Goal: Task Accomplishment & Management: Use online tool/utility

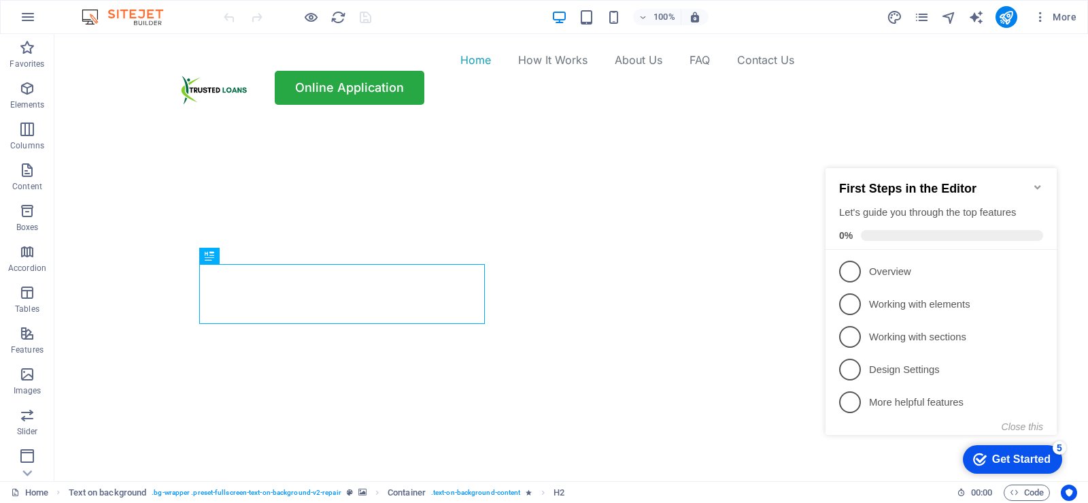
click at [1040, 185] on icon "Minimize checklist" at bounding box center [1038, 187] width 6 height 4
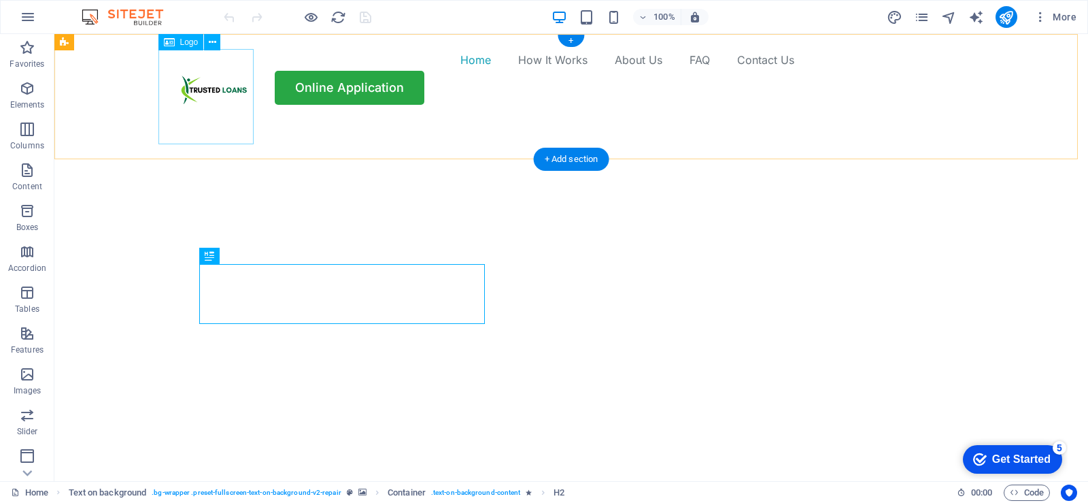
click at [218, 93] on div at bounding box center [210, 96] width 95 height 95
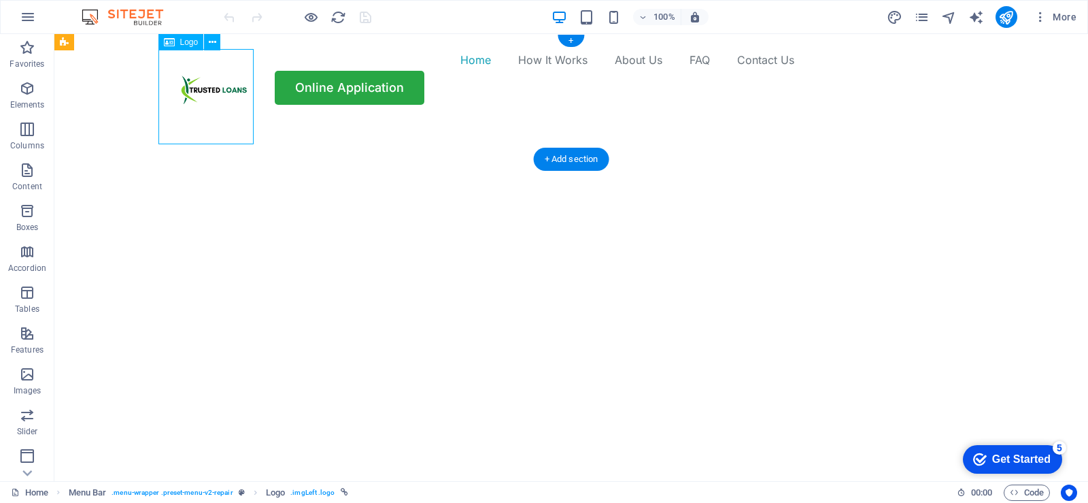
click at [218, 93] on div at bounding box center [210, 96] width 95 height 95
select select "px"
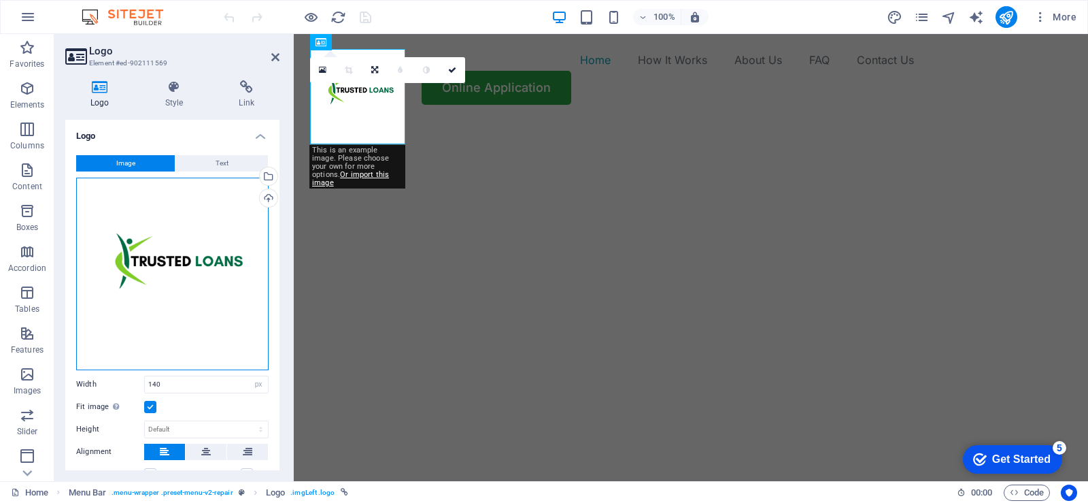
click at [147, 253] on div "Drag files here, click to choose files or select files from Files or our free s…" at bounding box center [172, 274] width 192 height 192
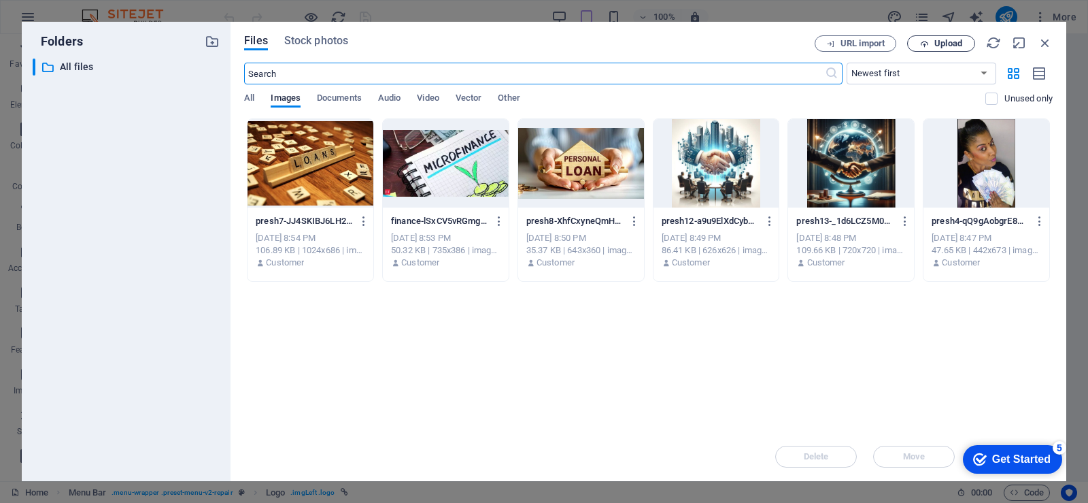
click at [939, 41] on span "Upload" at bounding box center [949, 43] width 28 height 8
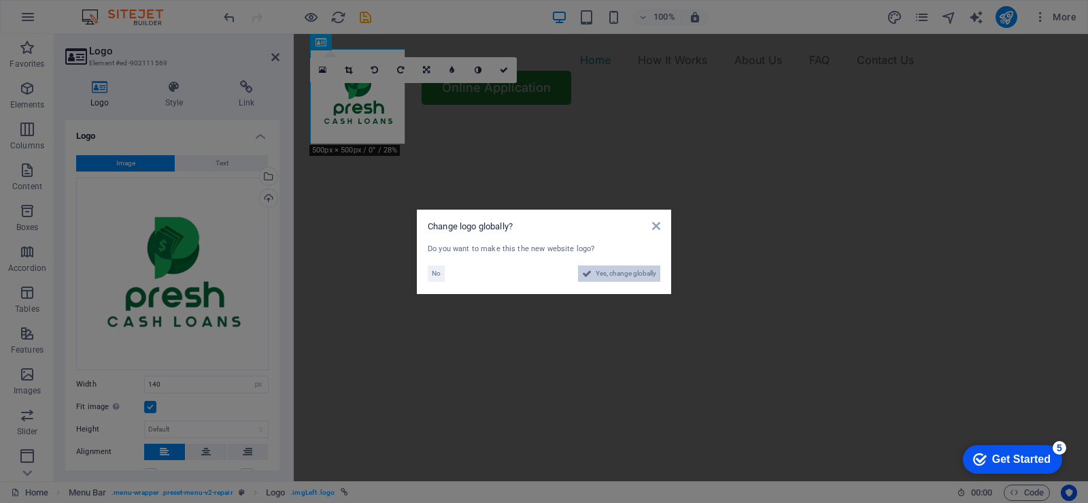
click at [631, 272] on span "Yes, change globally" at bounding box center [626, 273] width 61 height 16
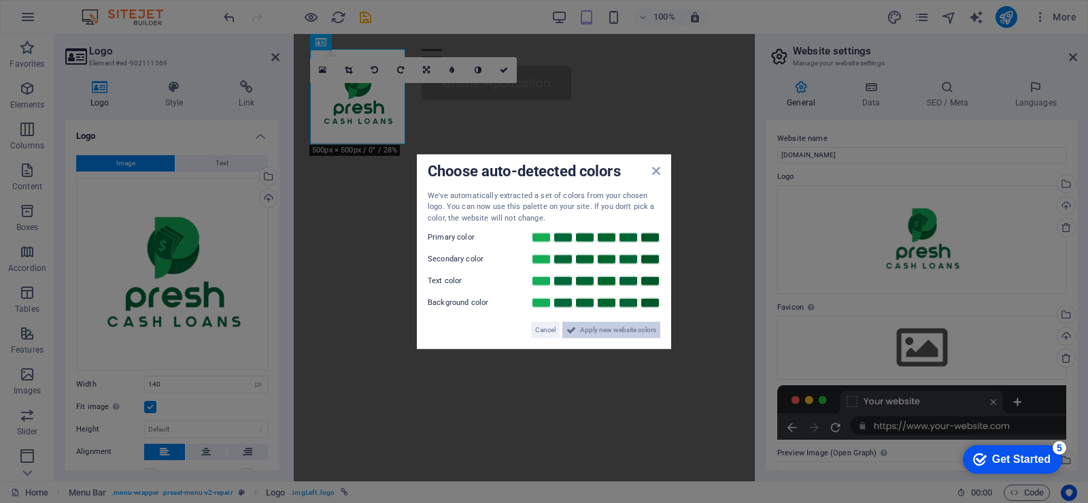
click at [637, 328] on span "Apply new website colors" at bounding box center [618, 330] width 76 height 16
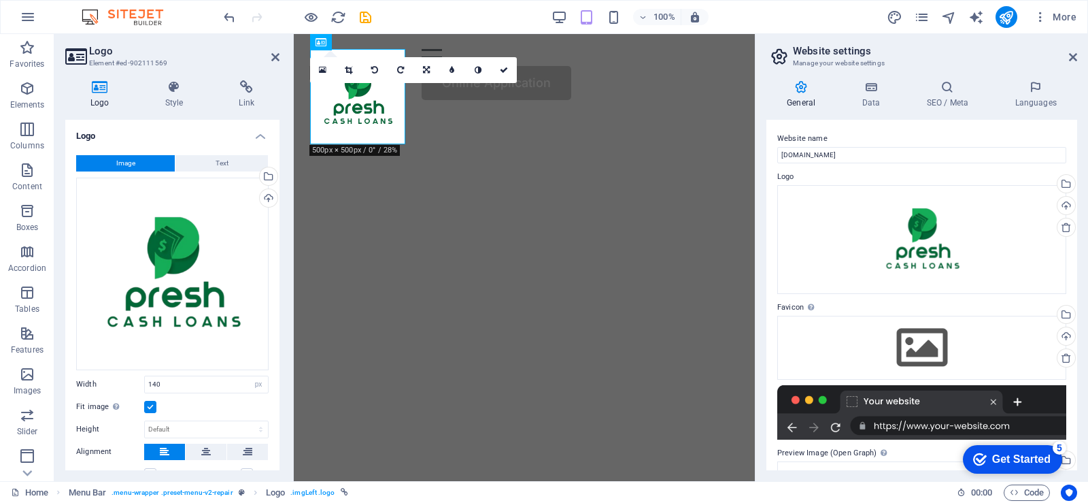
click at [1075, 51] on h2 "Website settings" at bounding box center [935, 51] width 284 height 12
click at [1072, 56] on icon at bounding box center [1073, 57] width 8 height 11
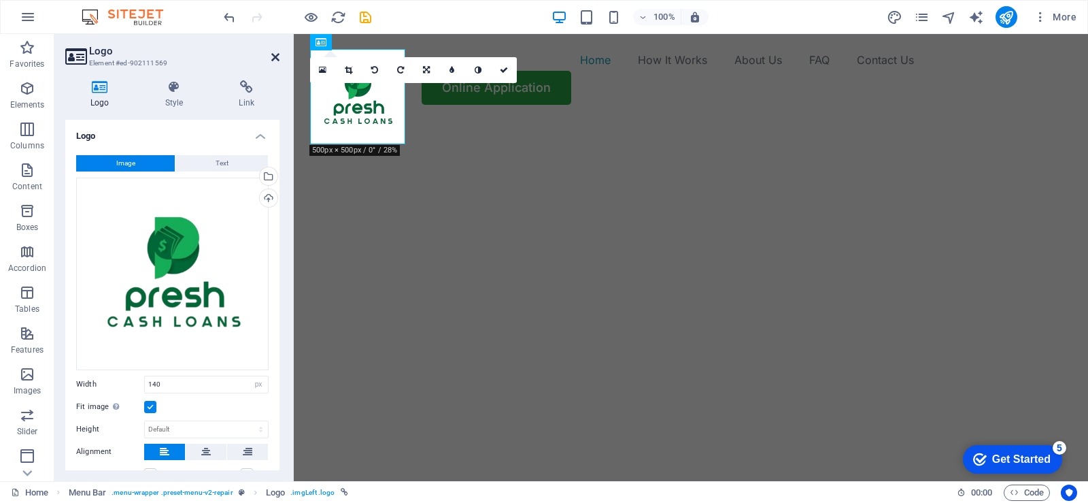
click at [278, 58] on icon at bounding box center [275, 57] width 8 height 11
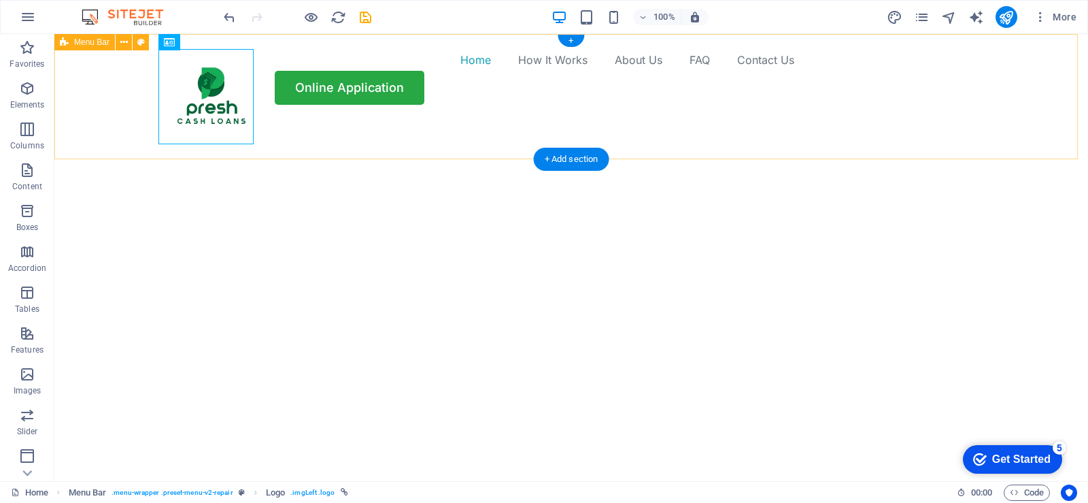
click at [784, 53] on div "Home How It Works About Us FAQ Contact Us Online Application" at bounding box center [571, 77] width 1034 height 86
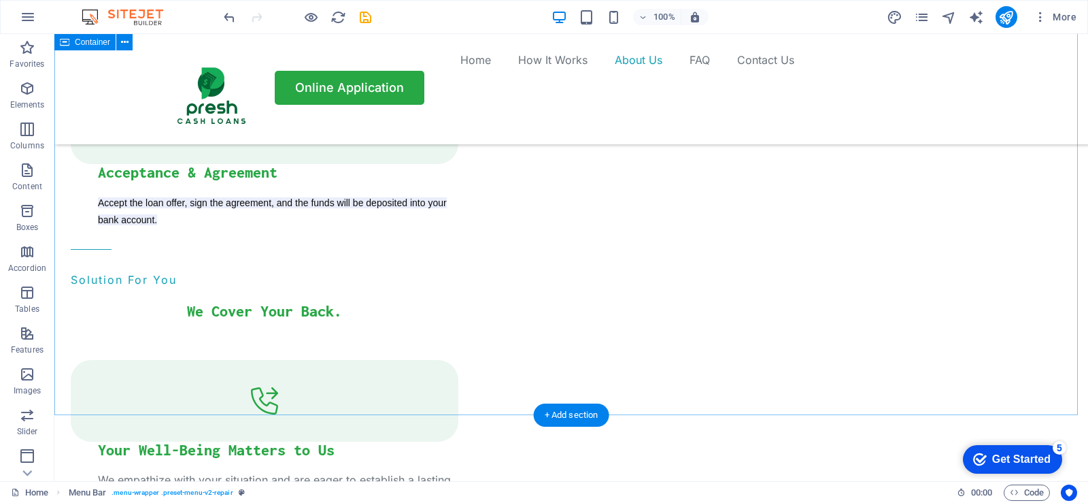
scroll to position [1700, 0]
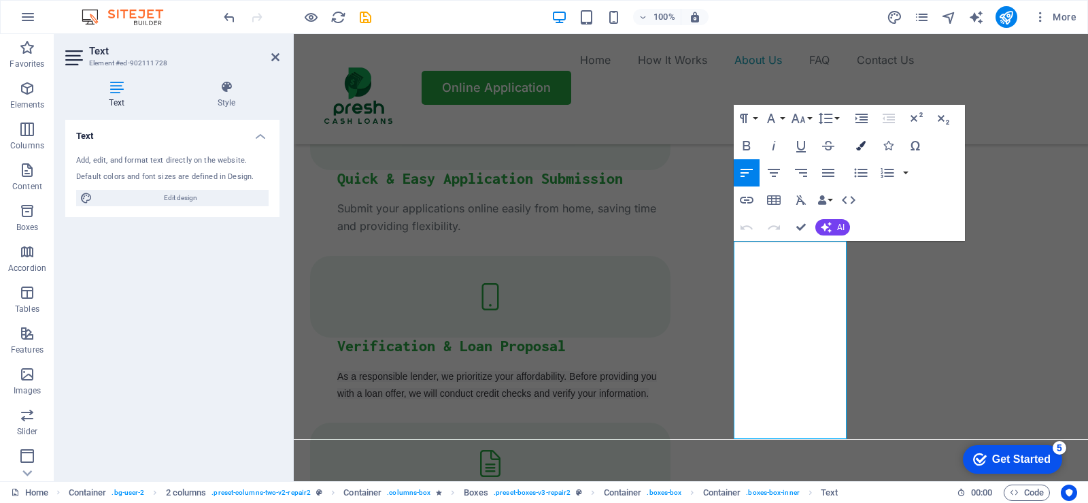
click at [858, 148] on icon "button" at bounding box center [861, 146] width 10 height 10
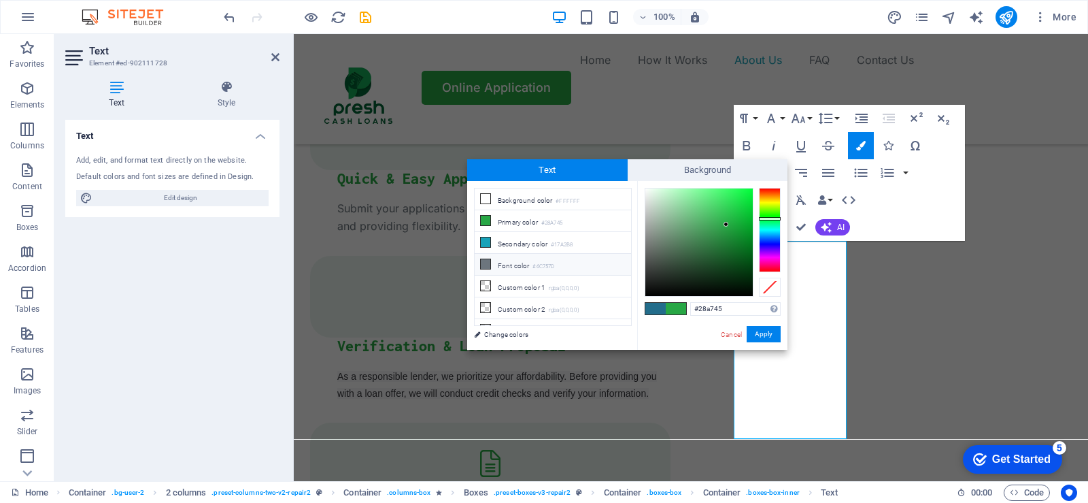
click at [485, 265] on icon at bounding box center [486, 264] width 10 height 10
type input "#6c757d"
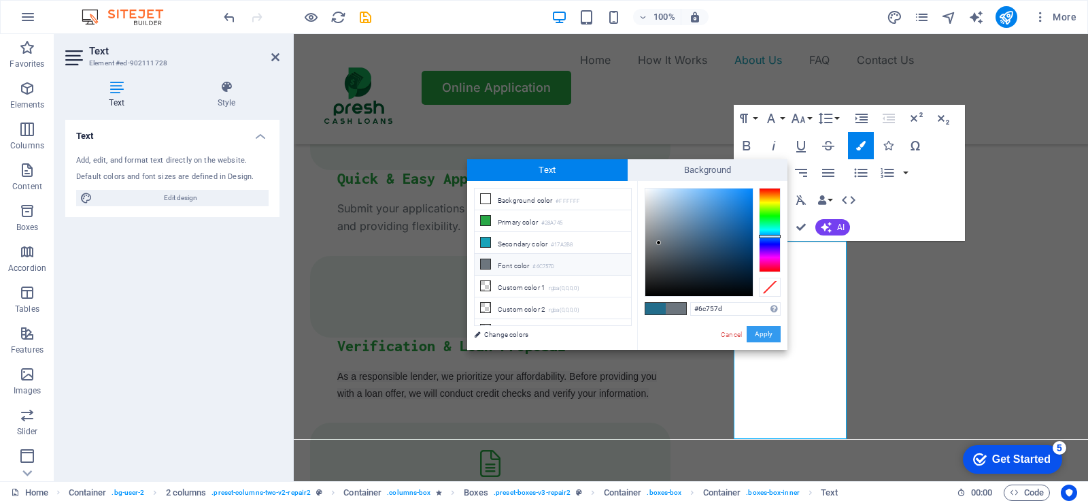
click at [763, 335] on button "Apply" at bounding box center [764, 334] width 34 height 16
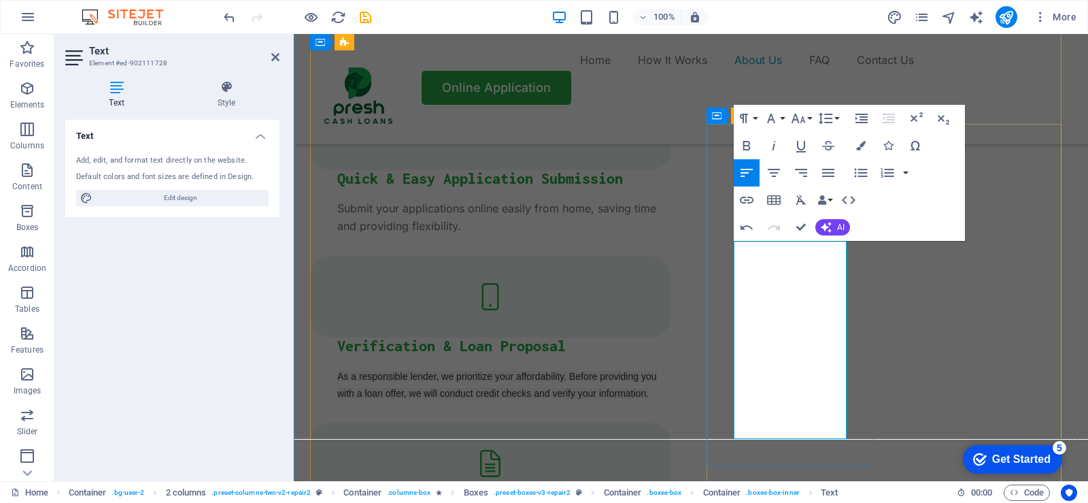
drag, startPoint x: 779, startPoint y: 420, endPoint x: 731, endPoint y: 246, distance: 180.5
click at [858, 149] on icon "button" at bounding box center [861, 146] width 10 height 10
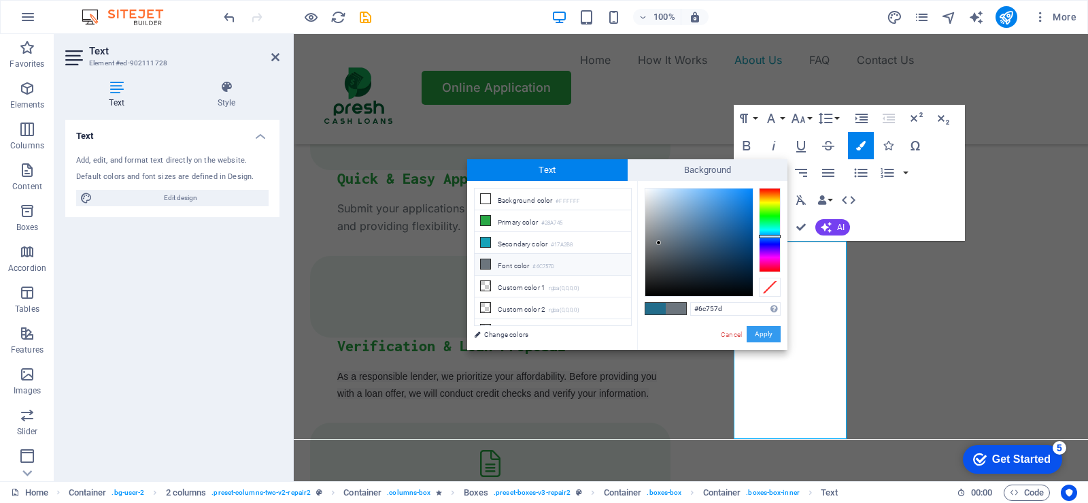
click at [765, 329] on button "Apply" at bounding box center [764, 334] width 34 height 16
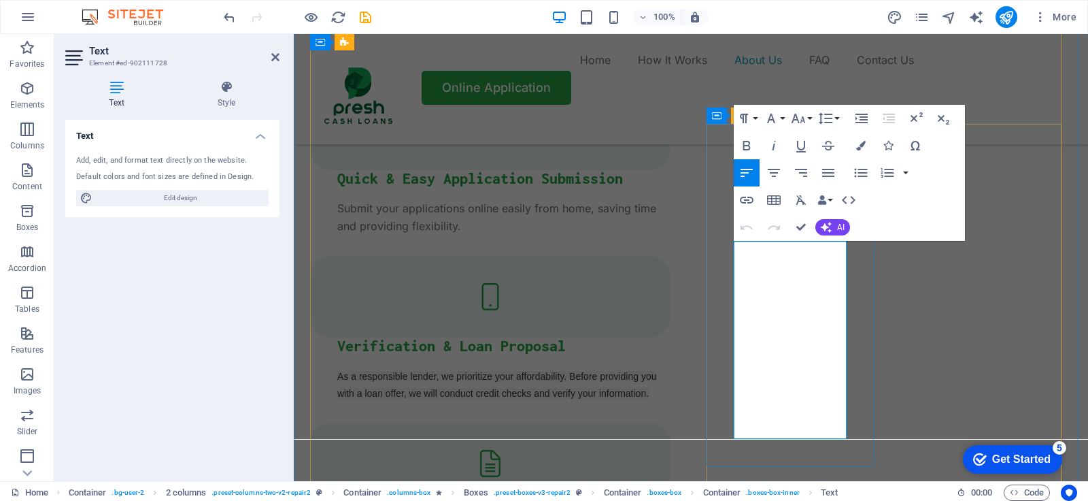
drag, startPoint x: 776, startPoint y: 429, endPoint x: 722, endPoint y: 248, distance: 188.9
click at [862, 142] on icon "button" at bounding box center [861, 146] width 10 height 10
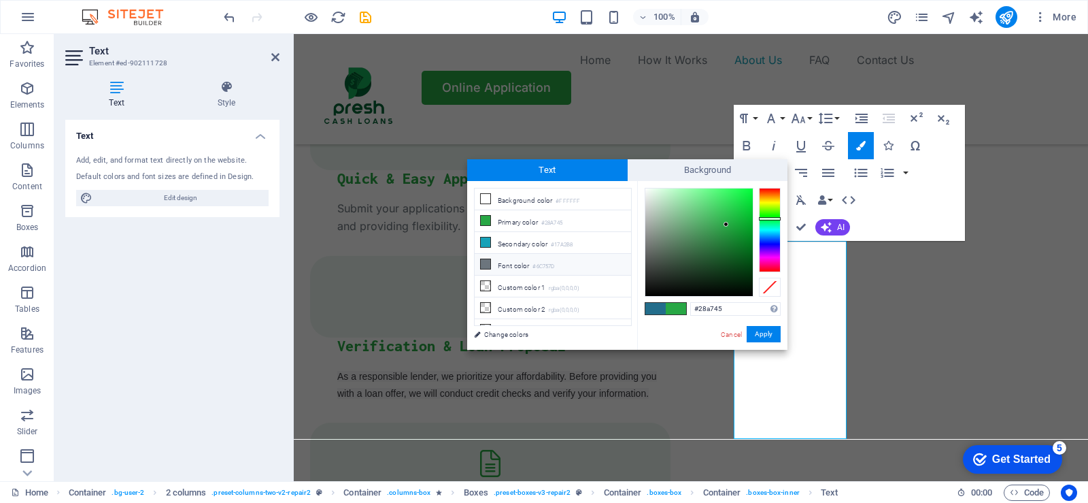
click at [480, 262] on span at bounding box center [485, 263] width 11 height 11
type input "#6c757d"
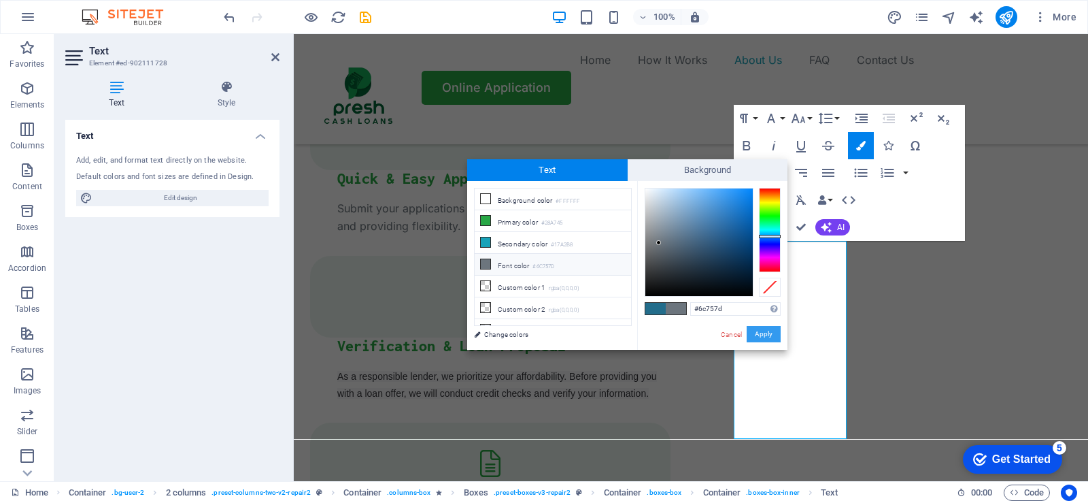
click at [763, 335] on button "Apply" at bounding box center [764, 334] width 34 height 16
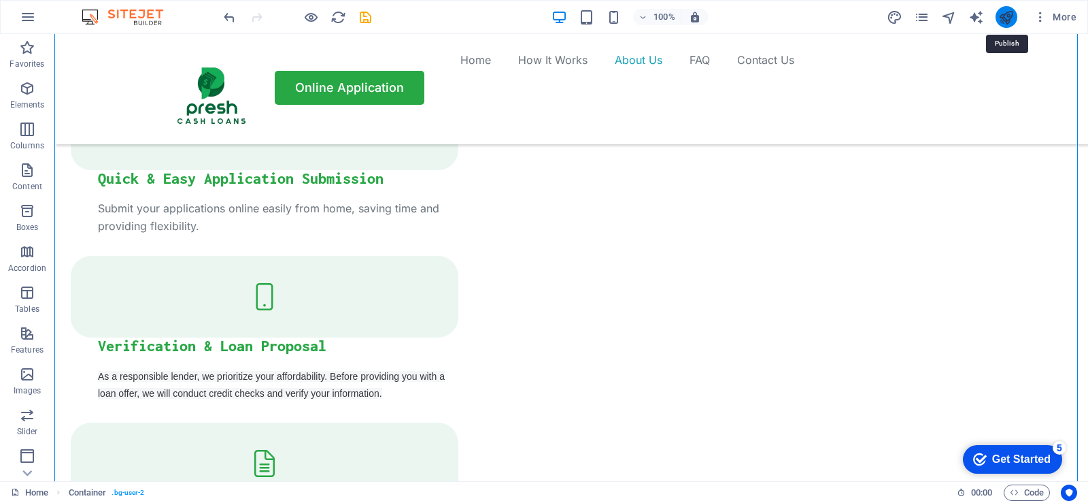
click at [1007, 14] on icon "publish" at bounding box center [1007, 18] width 16 height 16
